Goal: Information Seeking & Learning: Learn about a topic

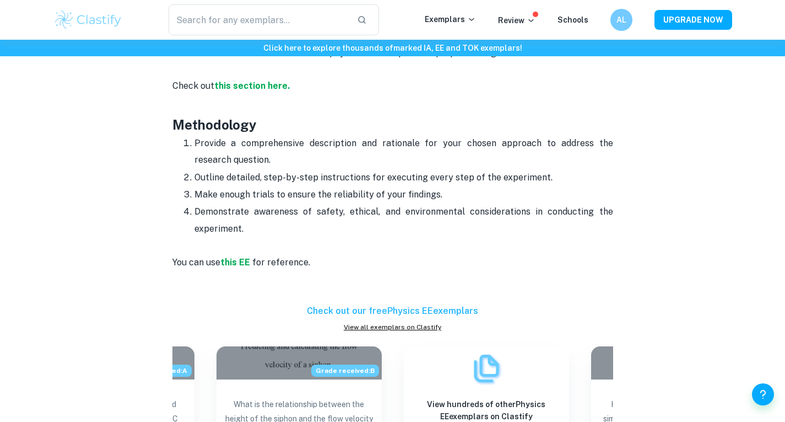
scroll to position [1693, 0]
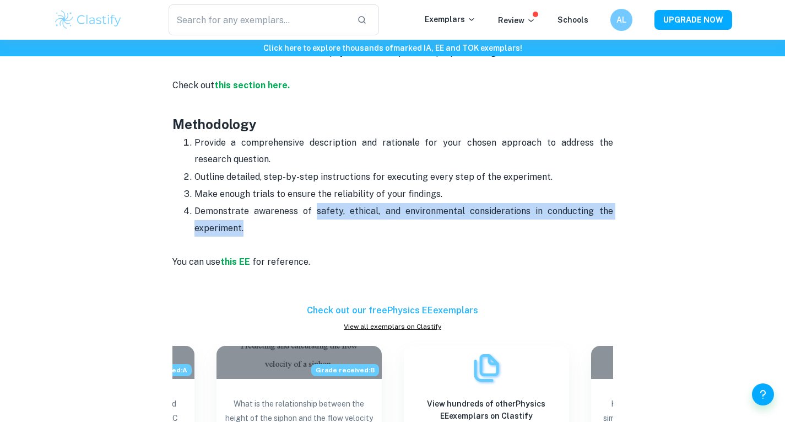
drag, startPoint x: 314, startPoint y: 192, endPoint x: 293, endPoint y: 212, distance: 28.5
click at [293, 212] on p "Demonstrate awareness of safety, ethical, and environmental considerations in c…" at bounding box center [404, 220] width 419 height 34
copy p "safety, ethical, and environmental considerations in conducting the experiment."
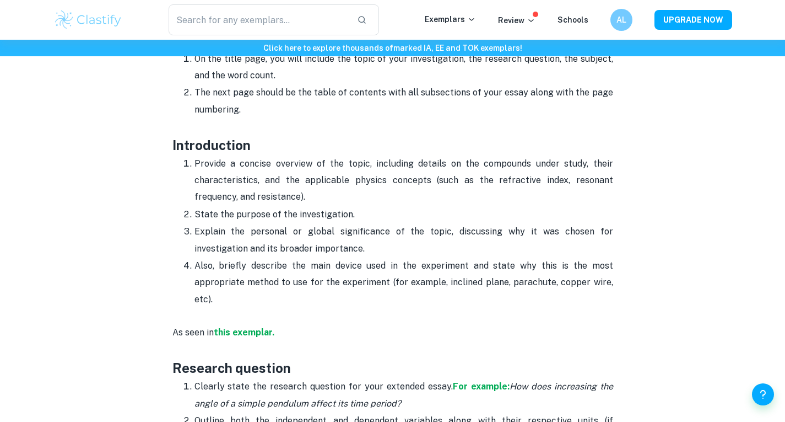
scroll to position [610, 0]
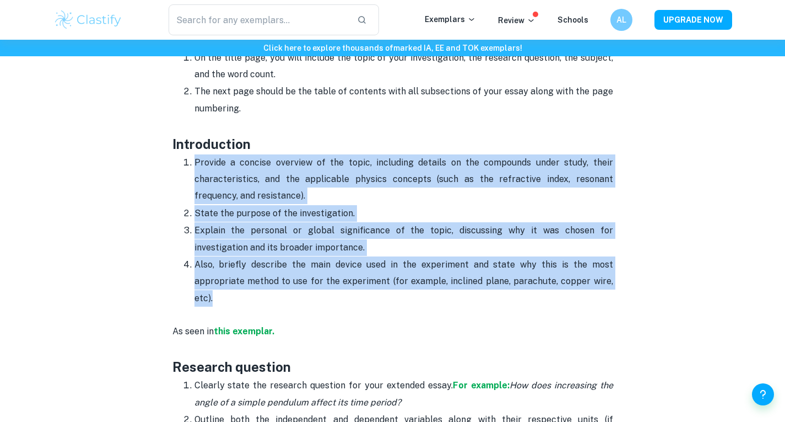
drag, startPoint x: 195, startPoint y: 163, endPoint x: 353, endPoint y: 292, distance: 204.5
click at [353, 292] on ol "Provide a concise overview of the topic, including details on the compounds und…" at bounding box center [393, 230] width 441 height 153
copy ol "Provide a concise overview of the topic, including details on the compounds und…"
click at [351, 174] on p "Provide a concise overview of the topic, including details on the compounds und…" at bounding box center [404, 179] width 419 height 50
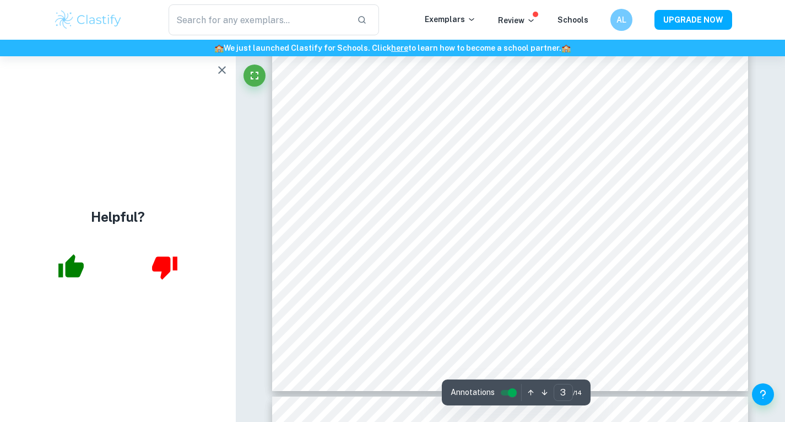
scroll to position [1861, 0]
